Goal: Transaction & Acquisition: Purchase product/service

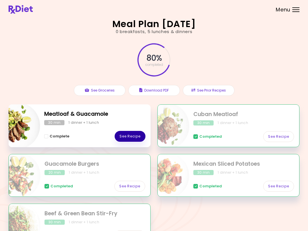
click at [137, 135] on link "See Recipe" at bounding box center [130, 136] width 31 height 11
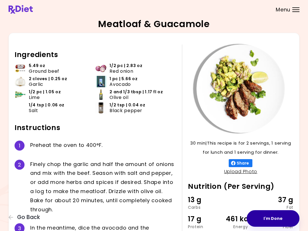
click at [279, 214] on button "I'm Done" at bounding box center [273, 218] width 53 height 17
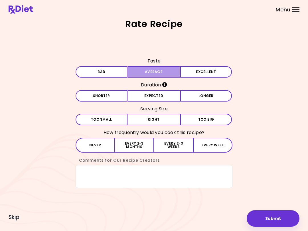
click at [172, 72] on button "Average" at bounding box center [154, 71] width 52 height 11
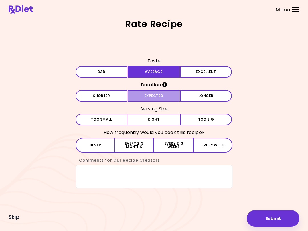
click at [168, 94] on button "Expected" at bounding box center [154, 95] width 52 height 11
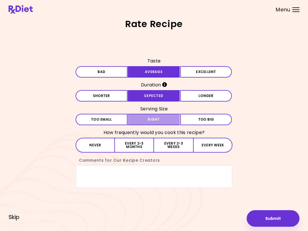
click at [169, 121] on button "Right" at bounding box center [154, 119] width 52 height 11
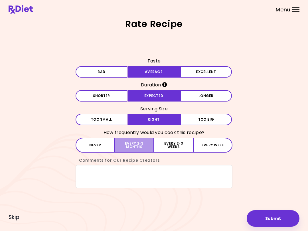
click at [143, 145] on button "Every 2-3 months" at bounding box center [134, 145] width 39 height 15
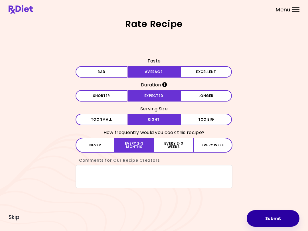
click at [275, 219] on button "Submit" at bounding box center [273, 218] width 53 height 17
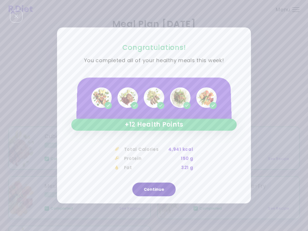
click at [165, 187] on button "Continue" at bounding box center [153, 190] width 43 height 14
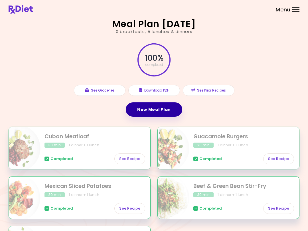
click at [169, 112] on link "New Meal Plan" at bounding box center [154, 109] width 56 height 14
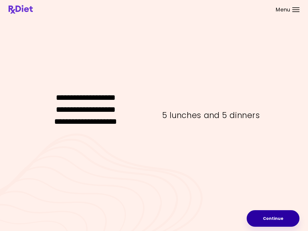
click at [274, 218] on button "Continue" at bounding box center [273, 218] width 53 height 17
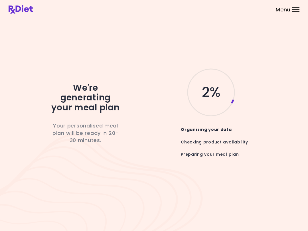
click at [308, 161] on div "We're generating your meal plan Your personalised meal plan will be ready in 20…" at bounding box center [154, 115] width 308 height 231
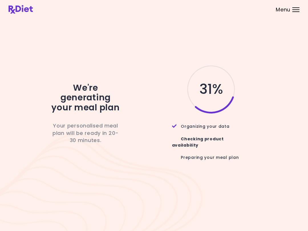
click at [240, 176] on div "We're generating your meal plan Your personalised meal plan will be ready in 20…" at bounding box center [154, 115] width 291 height 192
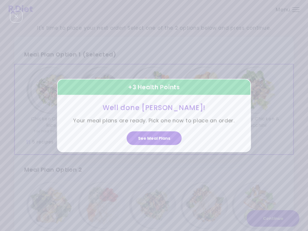
click at [165, 138] on button "See Meal Plans" at bounding box center [154, 138] width 55 height 14
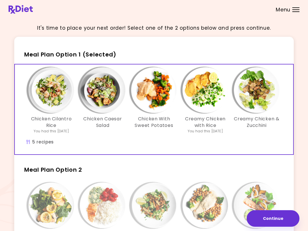
click at [178, 136] on div "Chicken Cilantro Rice You had this [DATE] Chicken Caesar Salad Chicken With Swe…" at bounding box center [154, 103] width 257 height 72
click at [275, 218] on button "Continue" at bounding box center [273, 218] width 53 height 17
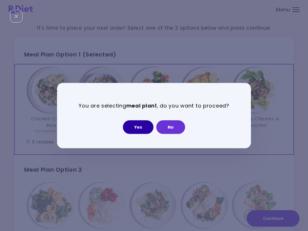
click at [143, 124] on button "Yes" at bounding box center [138, 127] width 31 height 14
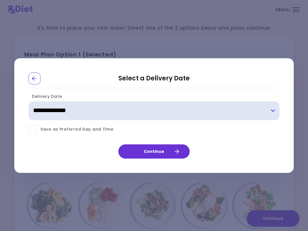
click at [275, 108] on select "**********" at bounding box center [154, 110] width 251 height 19
select select "**********"
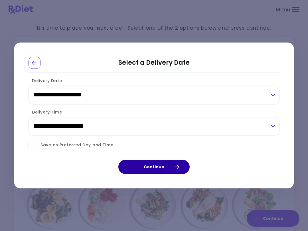
click at [170, 165] on button "Continue" at bounding box center [153, 167] width 71 height 14
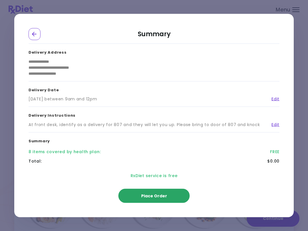
click at [165, 197] on span "Place Order" at bounding box center [154, 196] width 26 height 6
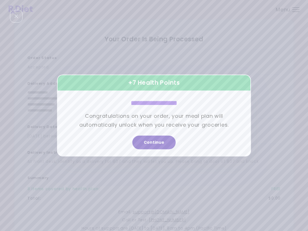
click at [163, 143] on button "Continue" at bounding box center [153, 143] width 43 height 14
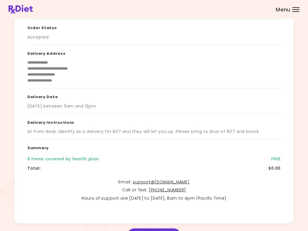
scroll to position [60, 0]
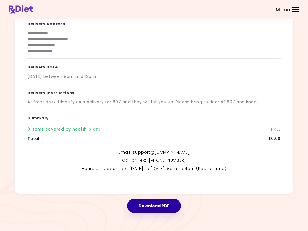
click at [161, 203] on button "Download PDF" at bounding box center [154, 206] width 54 height 14
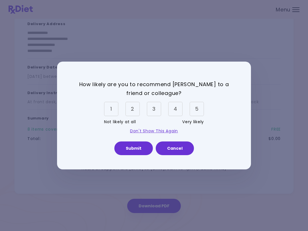
click at [199, 112] on div "5" at bounding box center [197, 109] width 14 height 14
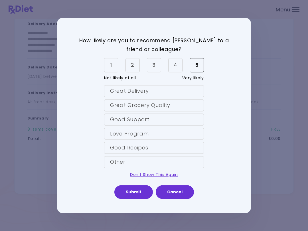
click at [180, 134] on div "Love Program" at bounding box center [154, 134] width 100 height 12
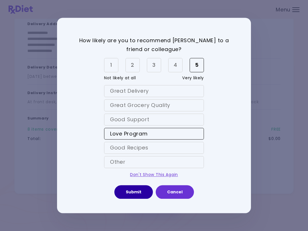
click at [141, 192] on button "Submit" at bounding box center [133, 192] width 39 height 14
